Goal: Information Seeking & Learning: Find specific fact

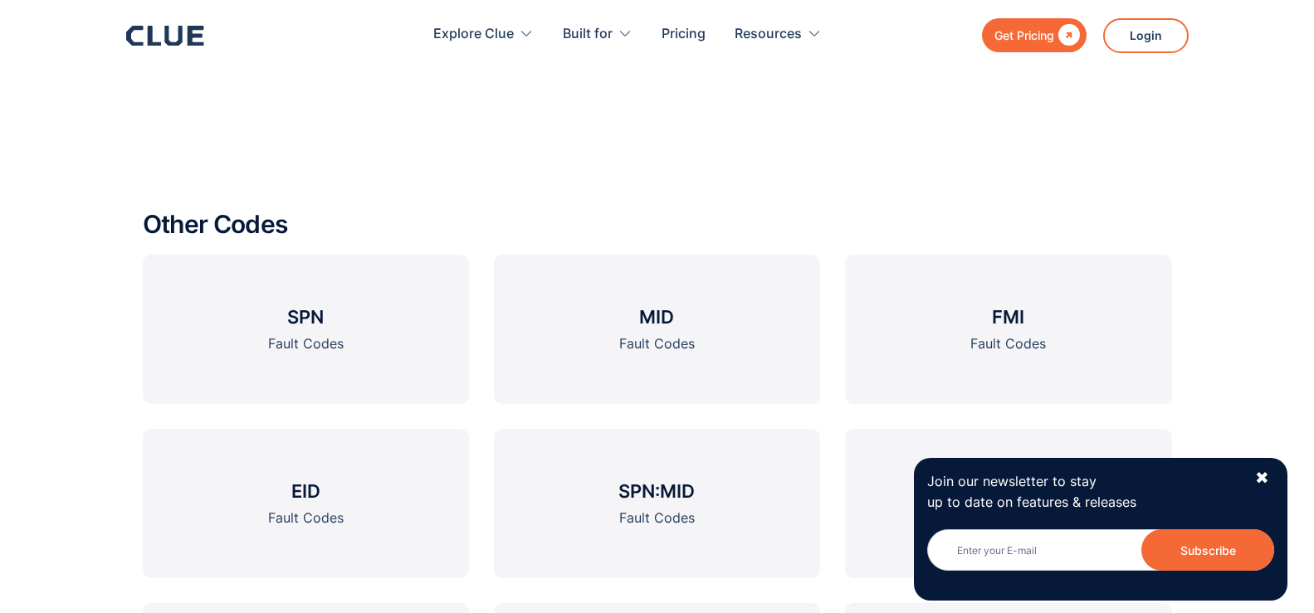
scroll to position [1937, 0]
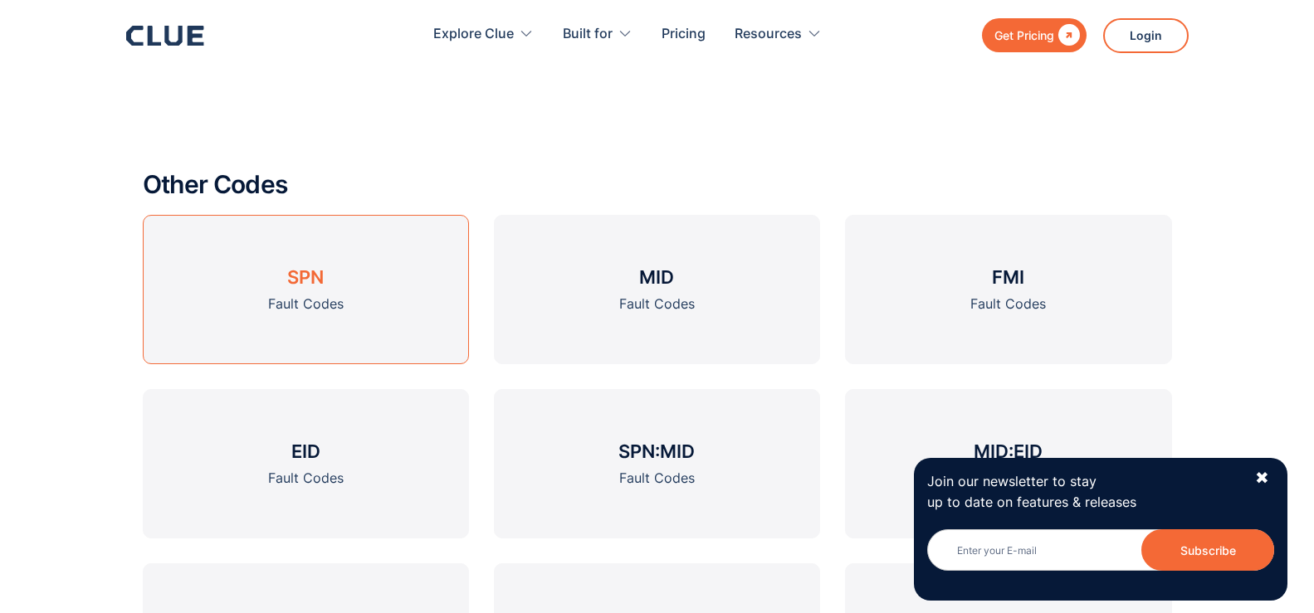
click at [348, 301] on link "SPN Fault Codes" at bounding box center [306, 289] width 326 height 149
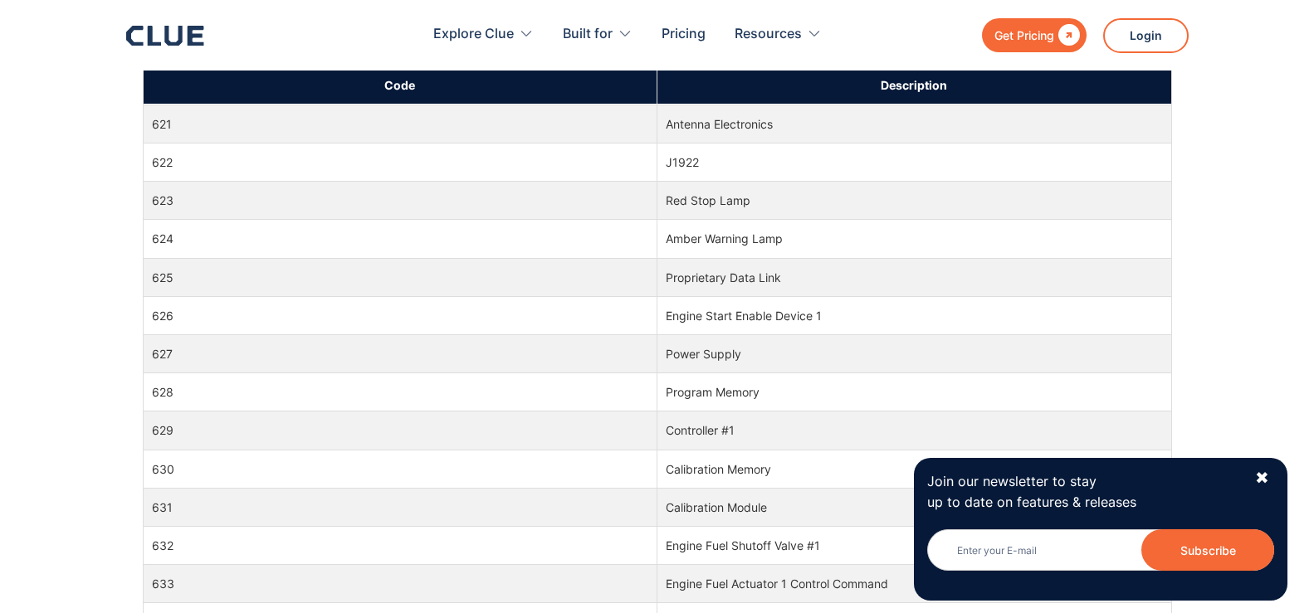
scroll to position [11345, 0]
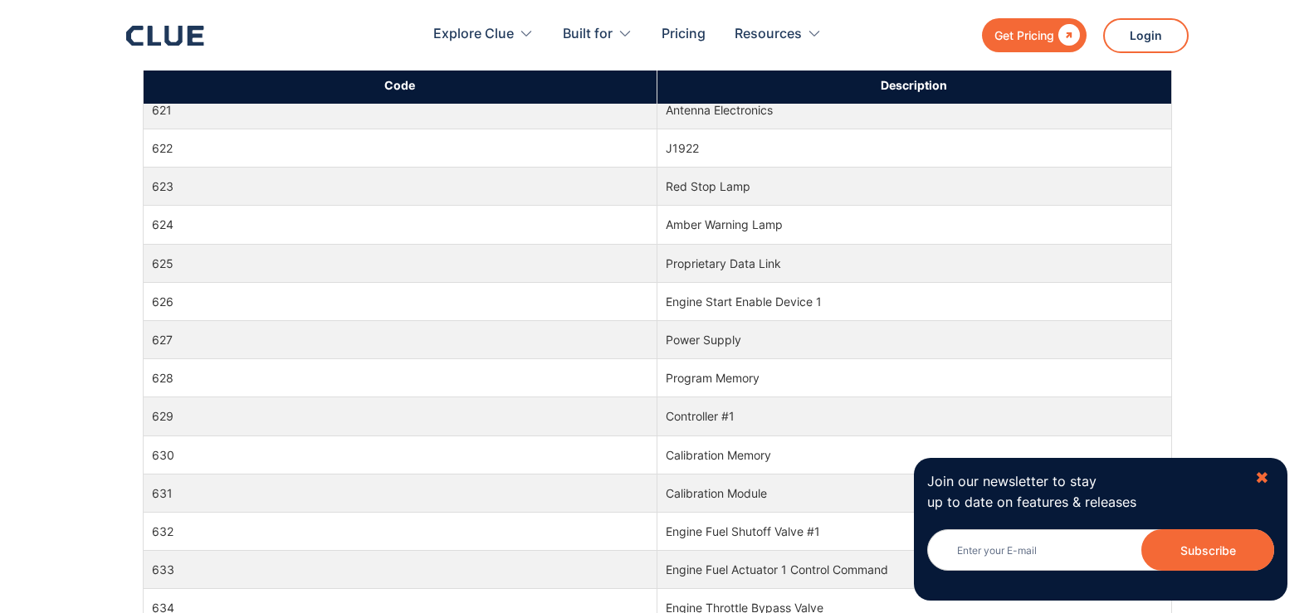
click at [1259, 471] on div "✖" at bounding box center [1262, 478] width 14 height 21
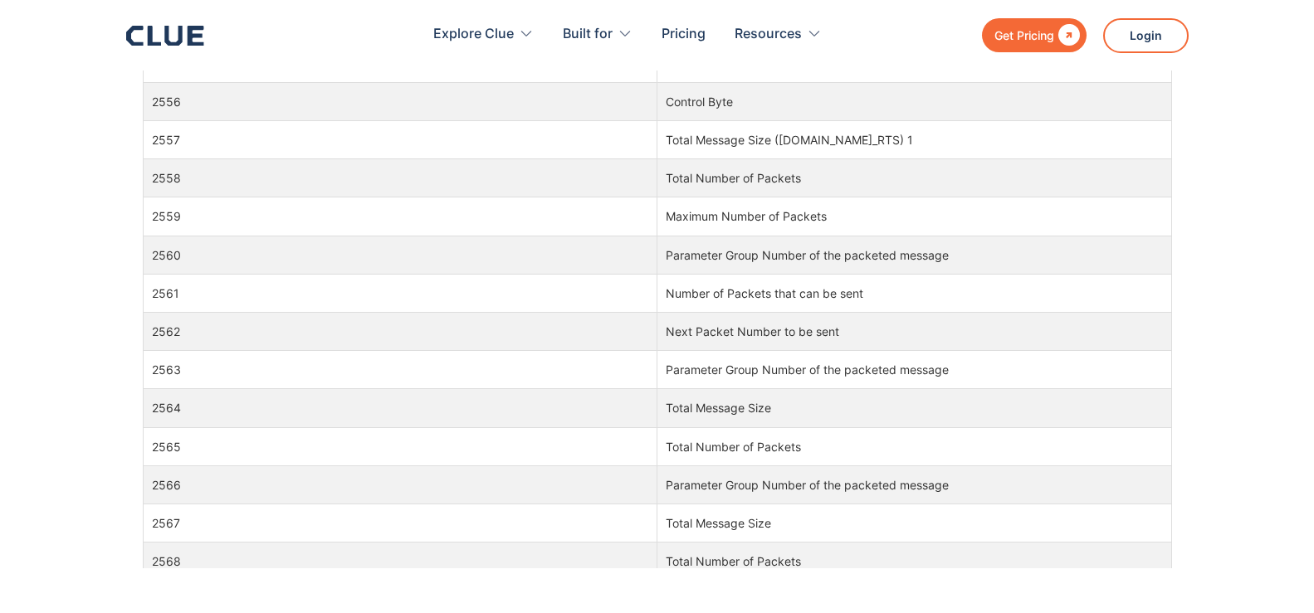
scroll to position [1132, 0]
